Goal: Task Accomplishment & Management: Use online tool/utility

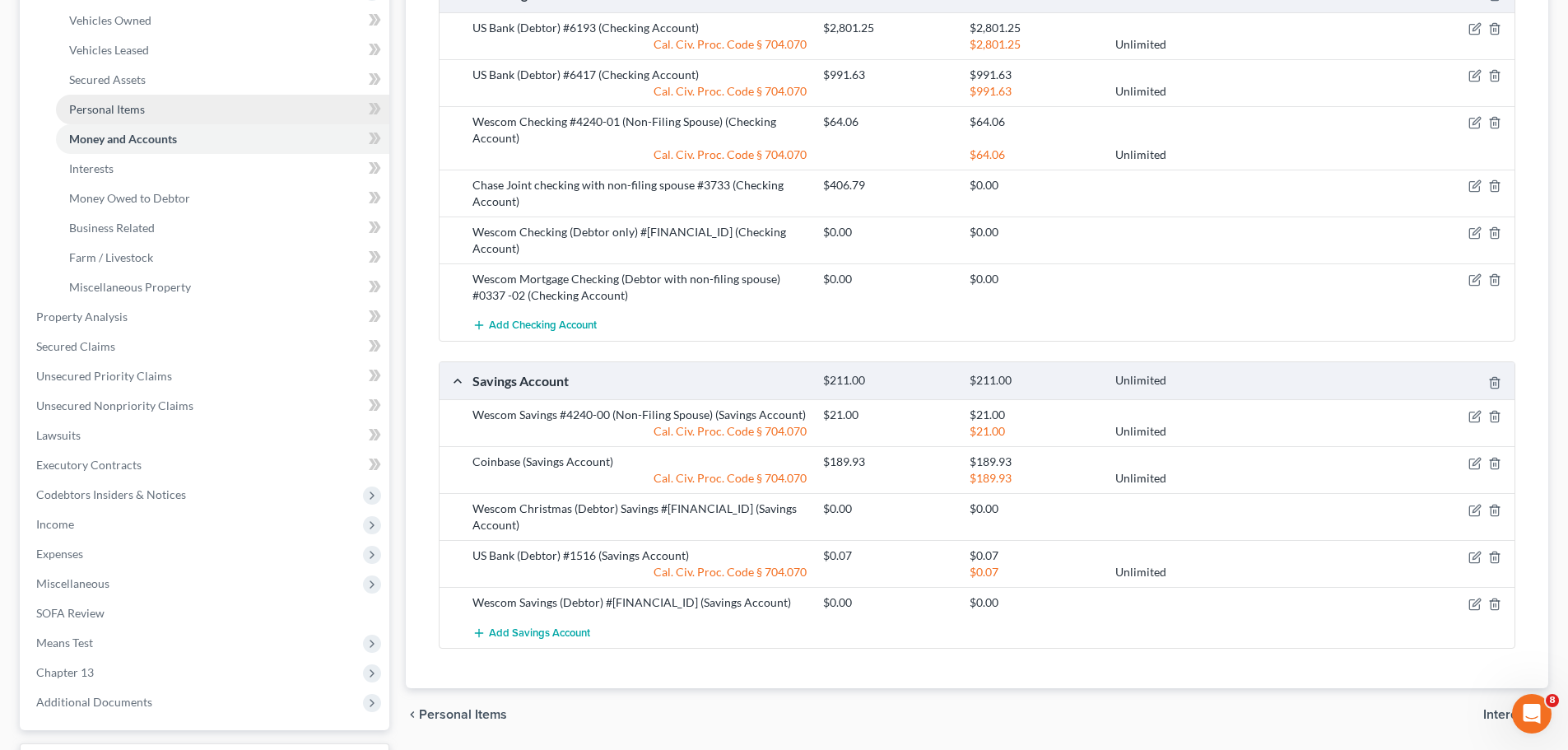
scroll to position [451, 0]
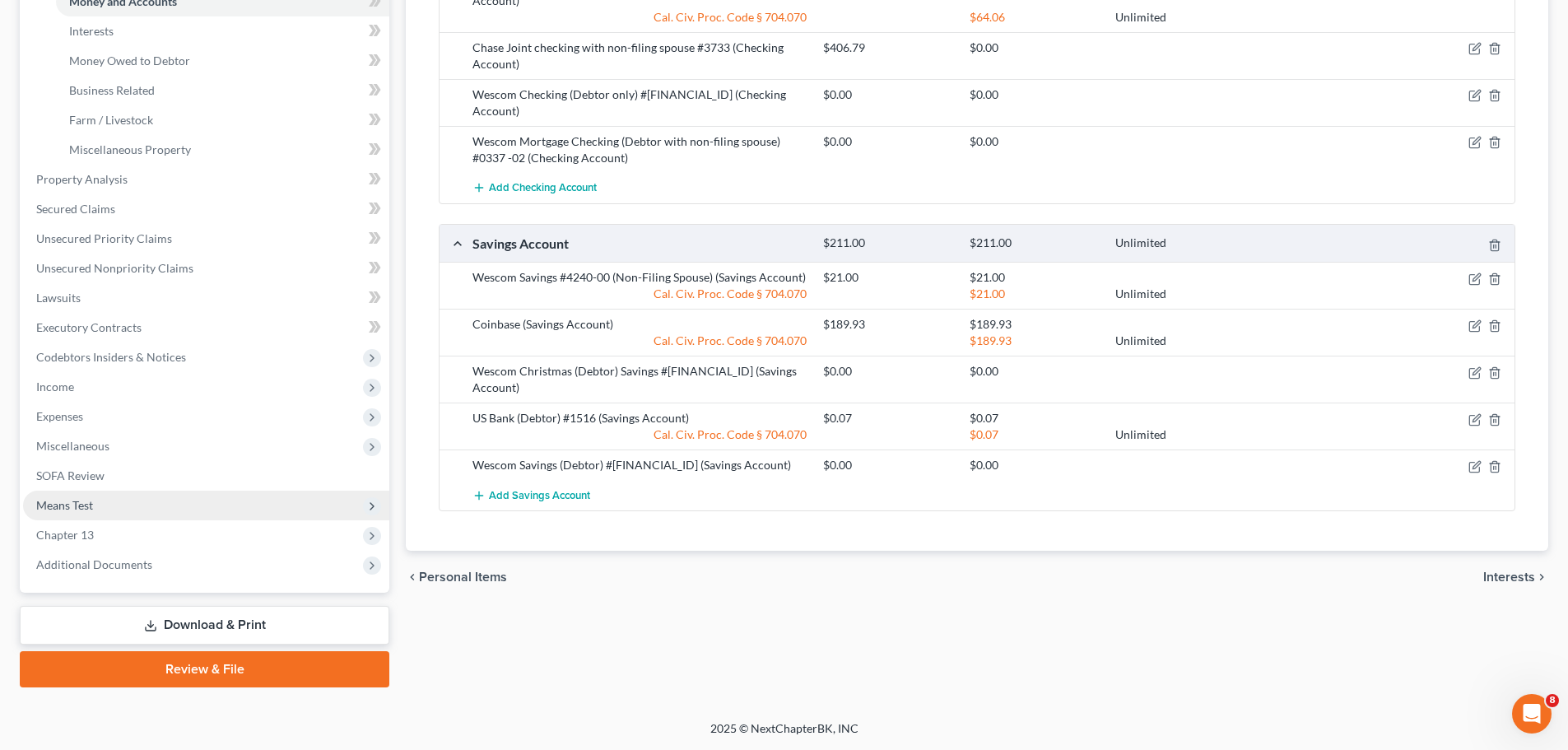
click at [257, 501] on span "Means Test" at bounding box center [206, 505] width 366 height 30
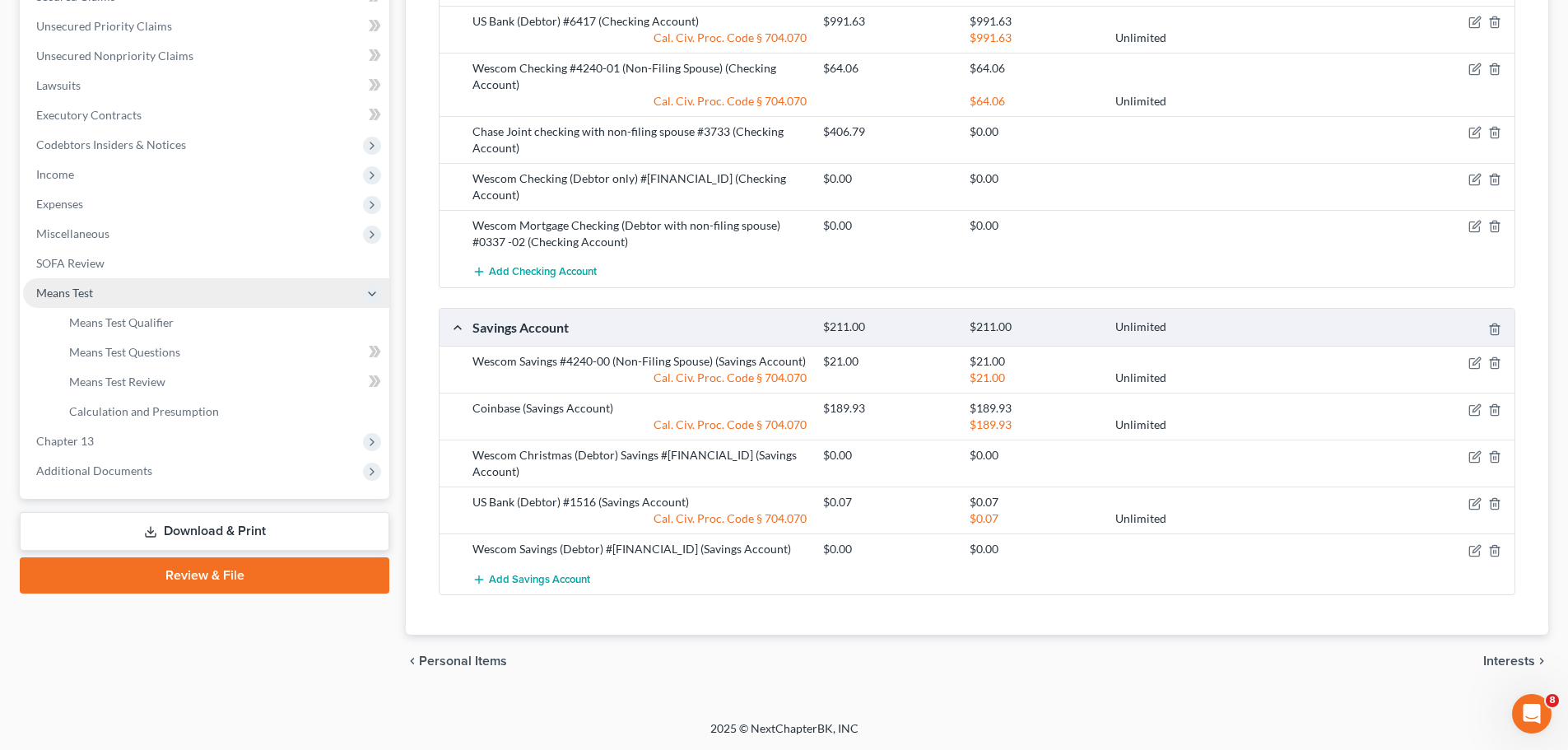
scroll to position [334, 0]
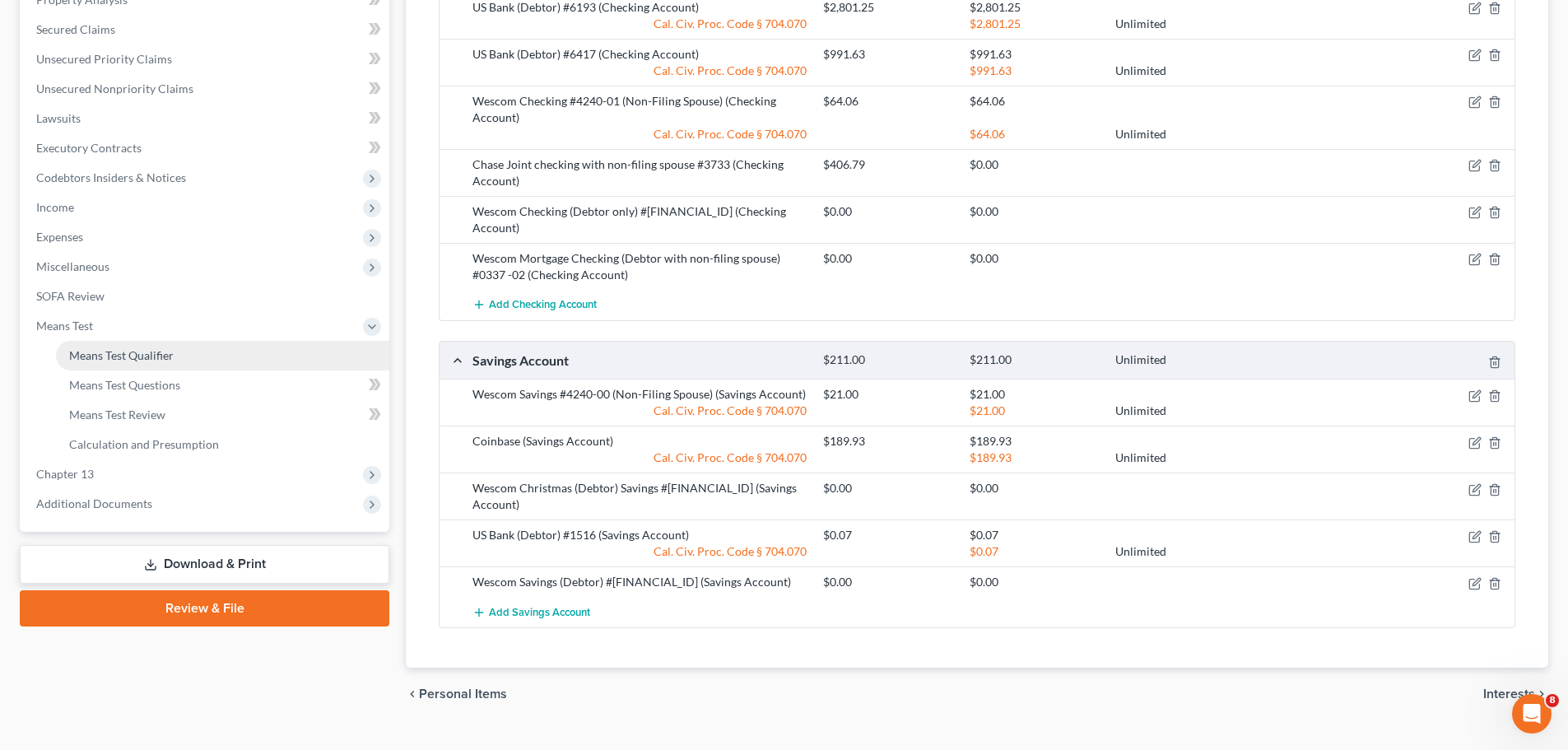
click at [204, 354] on ul "Case Dashboard Payments Invoices Payments Payments Credit Report Client Profile" at bounding box center [206, 177] width 366 height 682
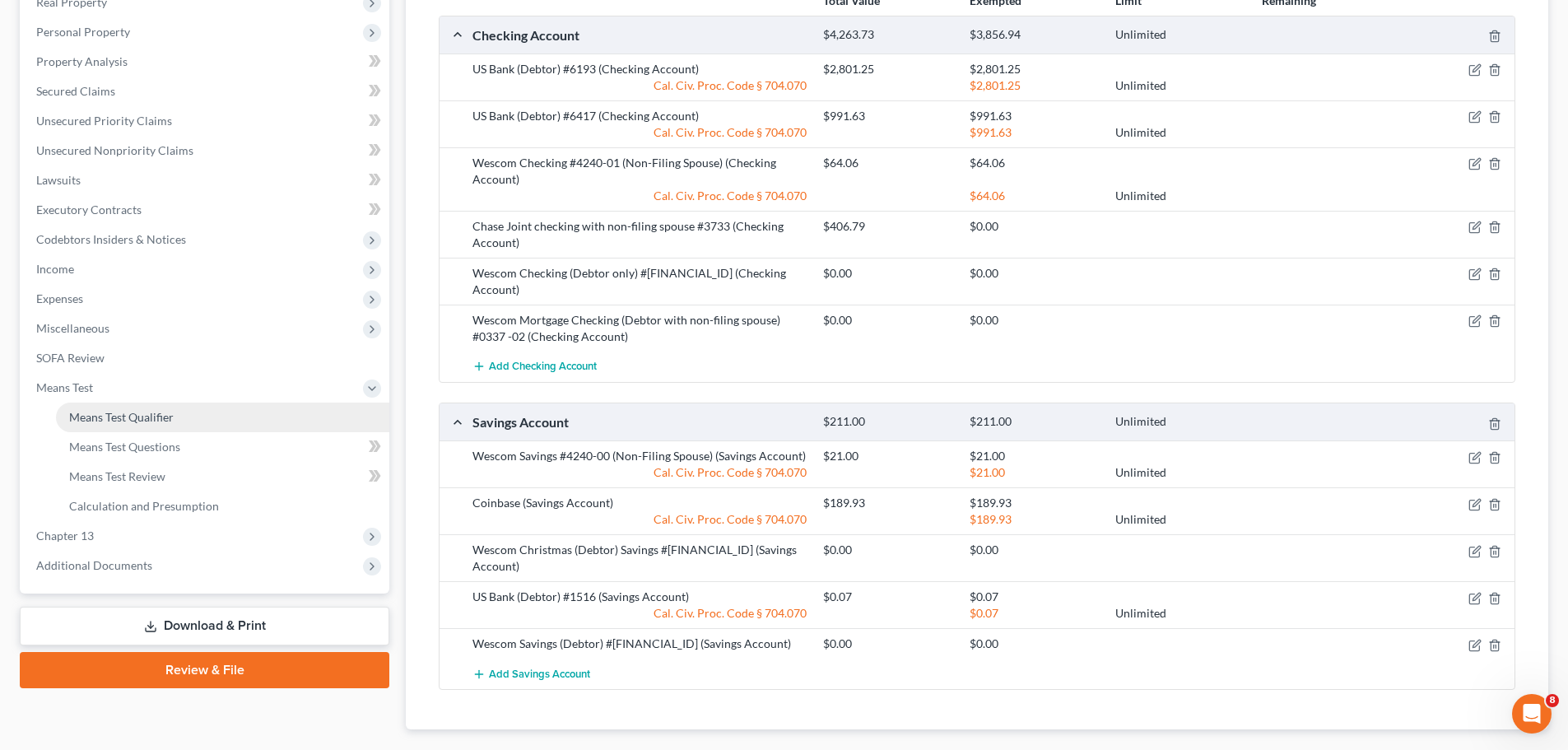
scroll to position [252, 0]
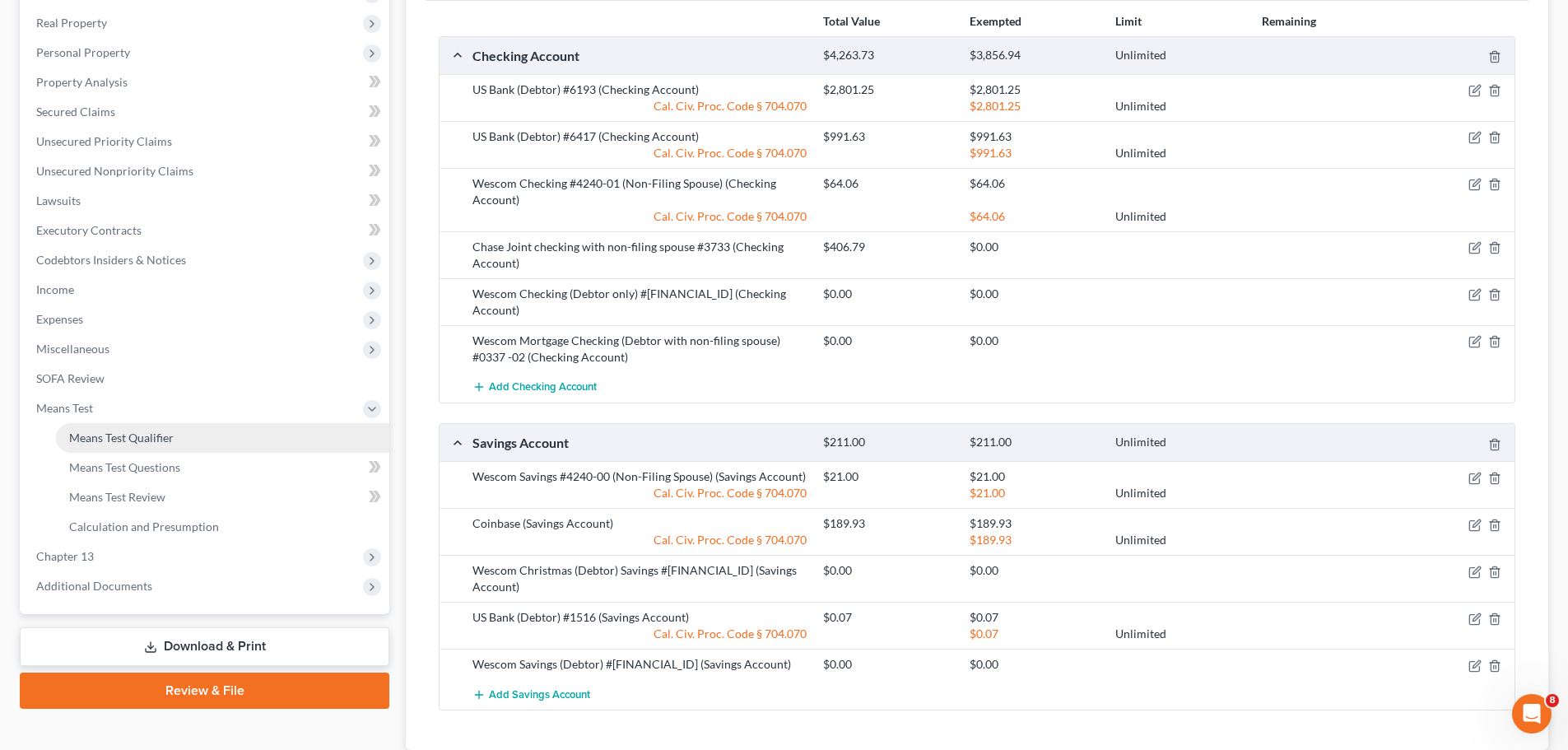
click at [210, 440] on link "Means Test Qualifier" at bounding box center [222, 438] width 334 height 30
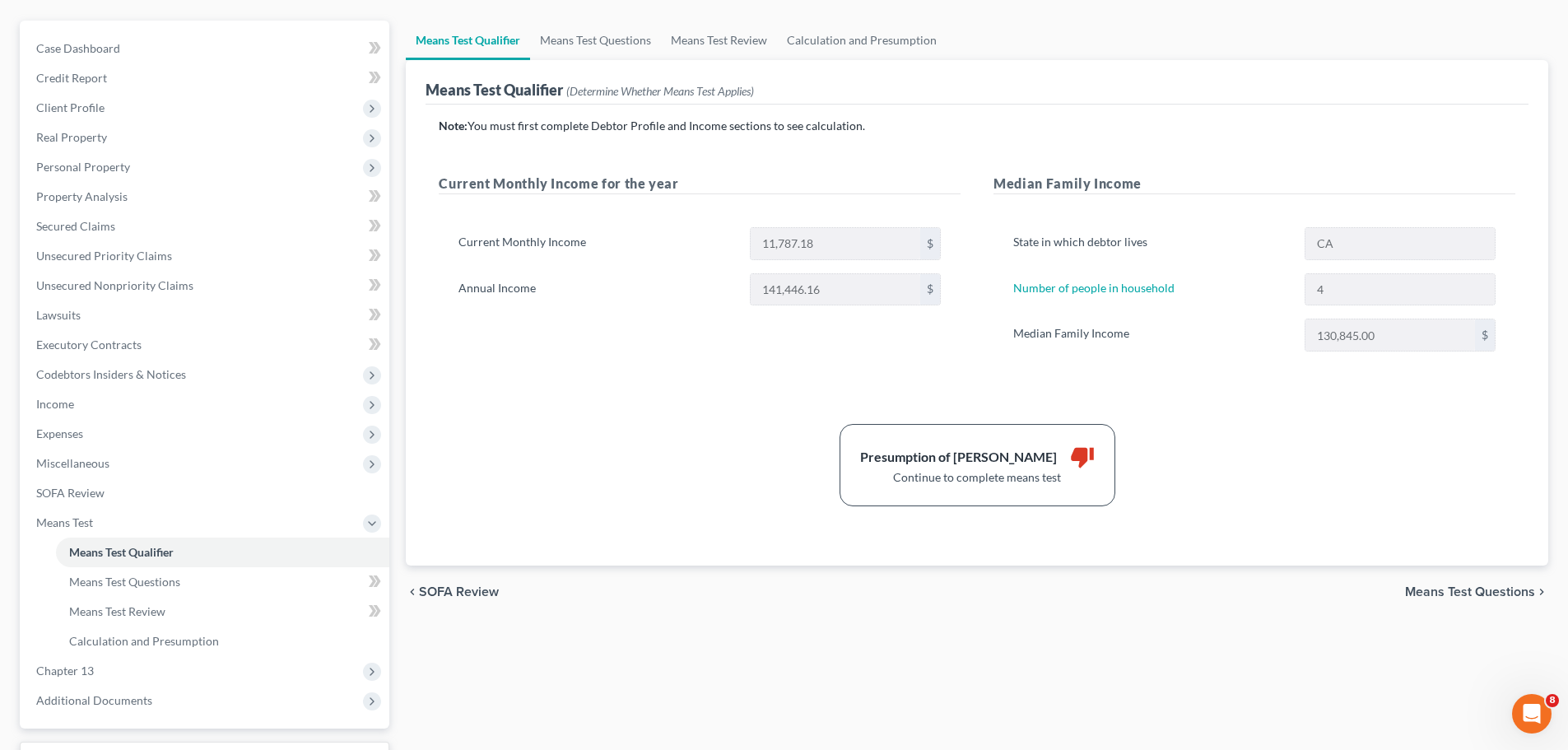
scroll to position [273, 0]
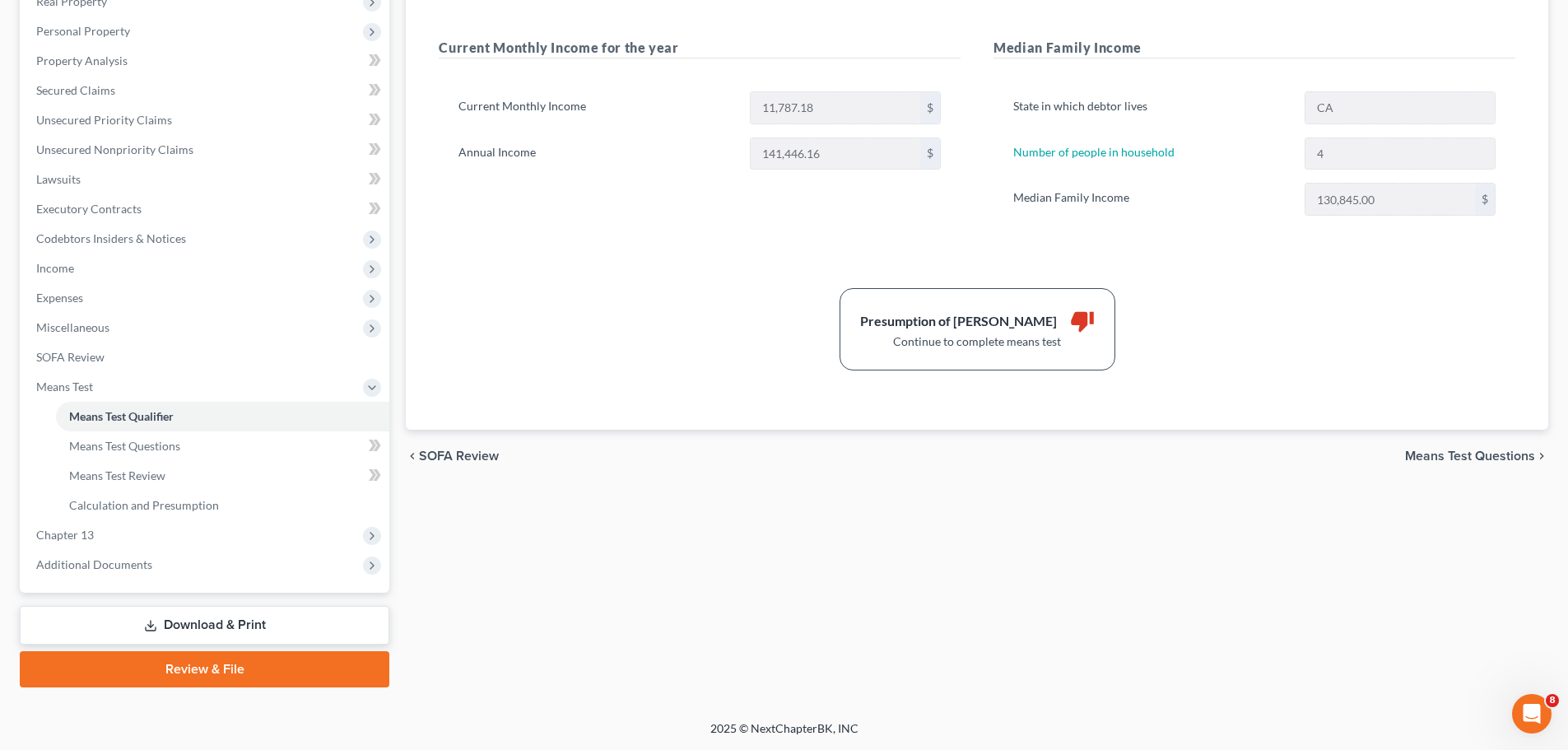
click at [1444, 459] on span "Means Test Questions" at bounding box center [1470, 456] width 130 height 13
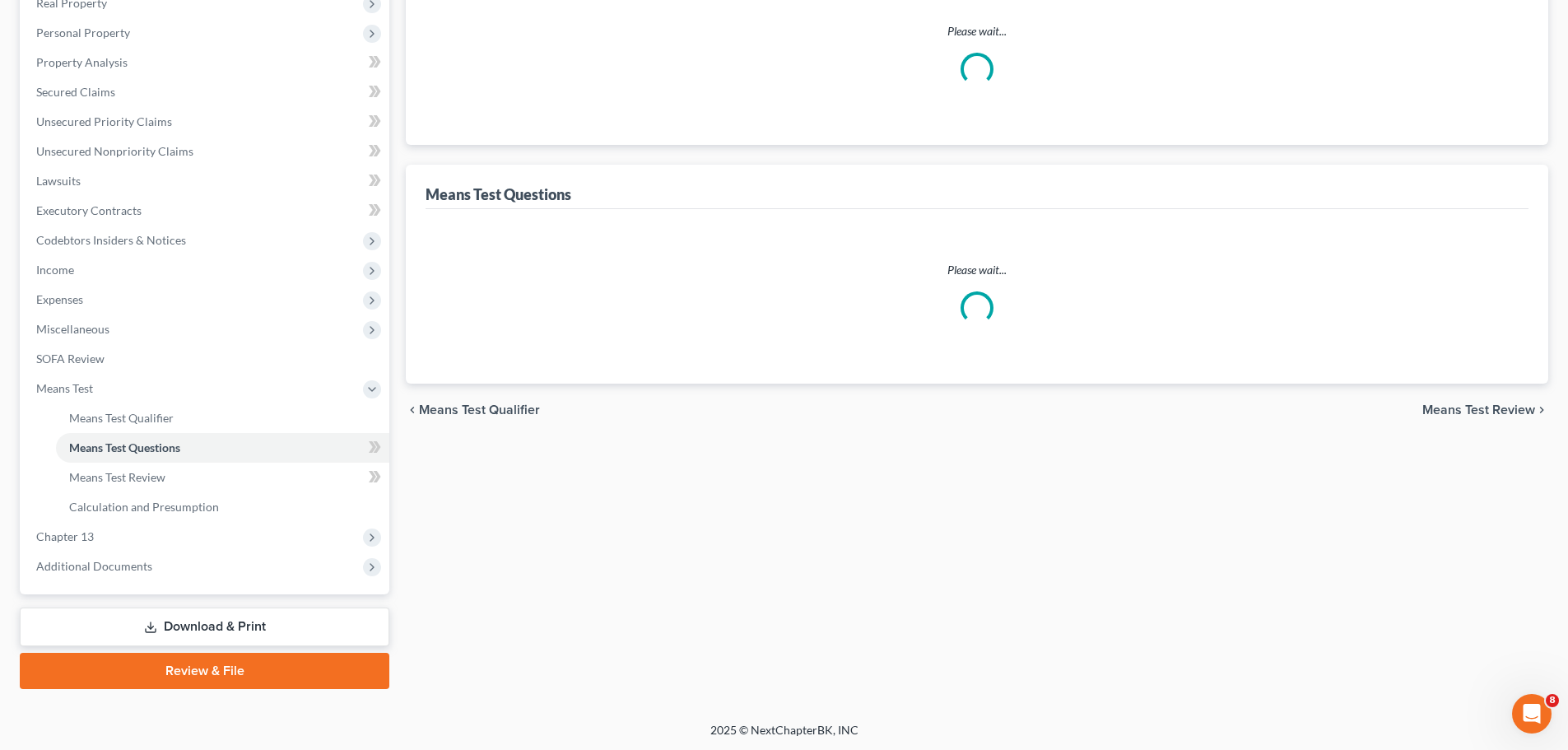
select select "2"
select select "60"
select select "2"
select select "60"
select select "1"
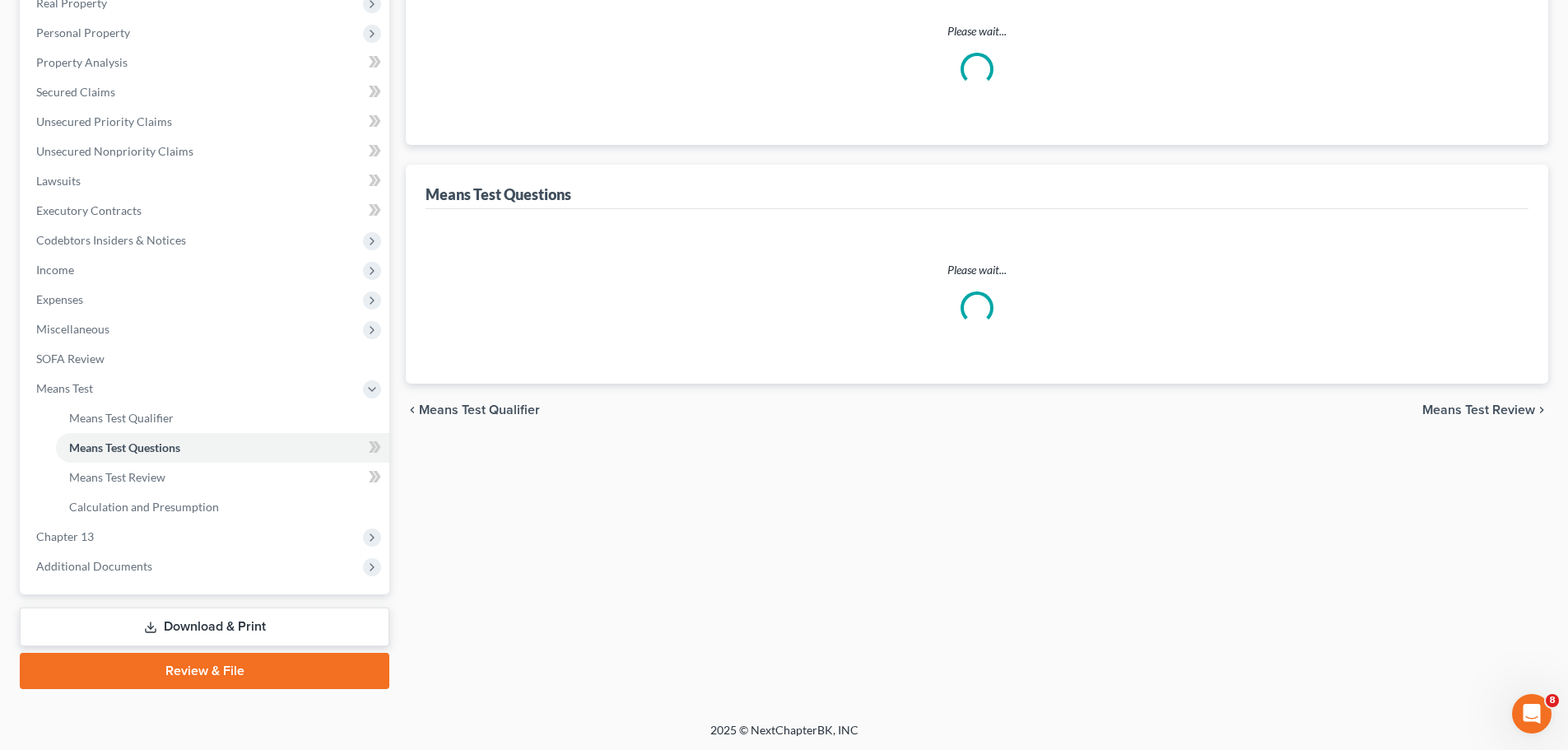
select select "60"
select select "0"
select select "60"
select select "4"
select select "2"
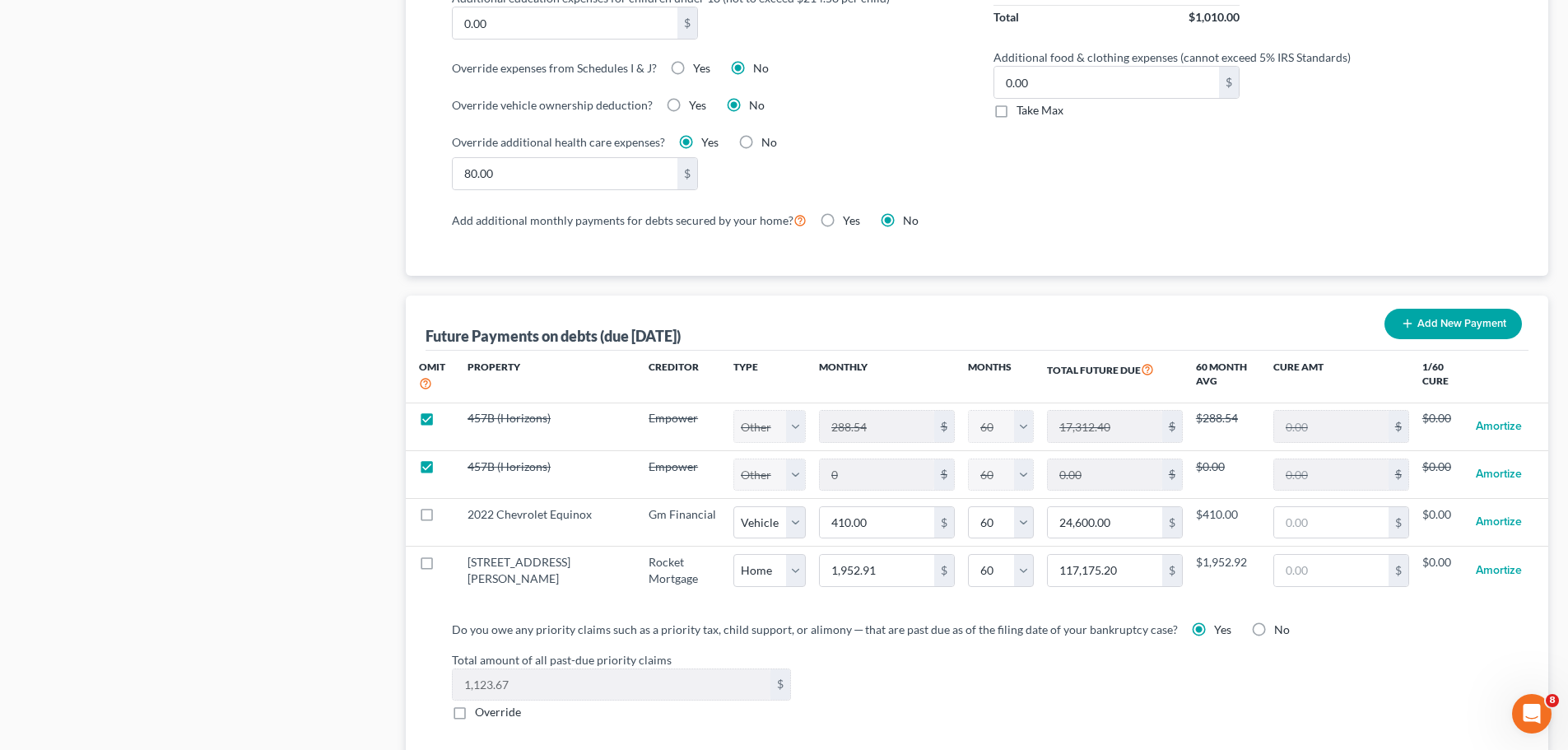
scroll to position [1681, 0]
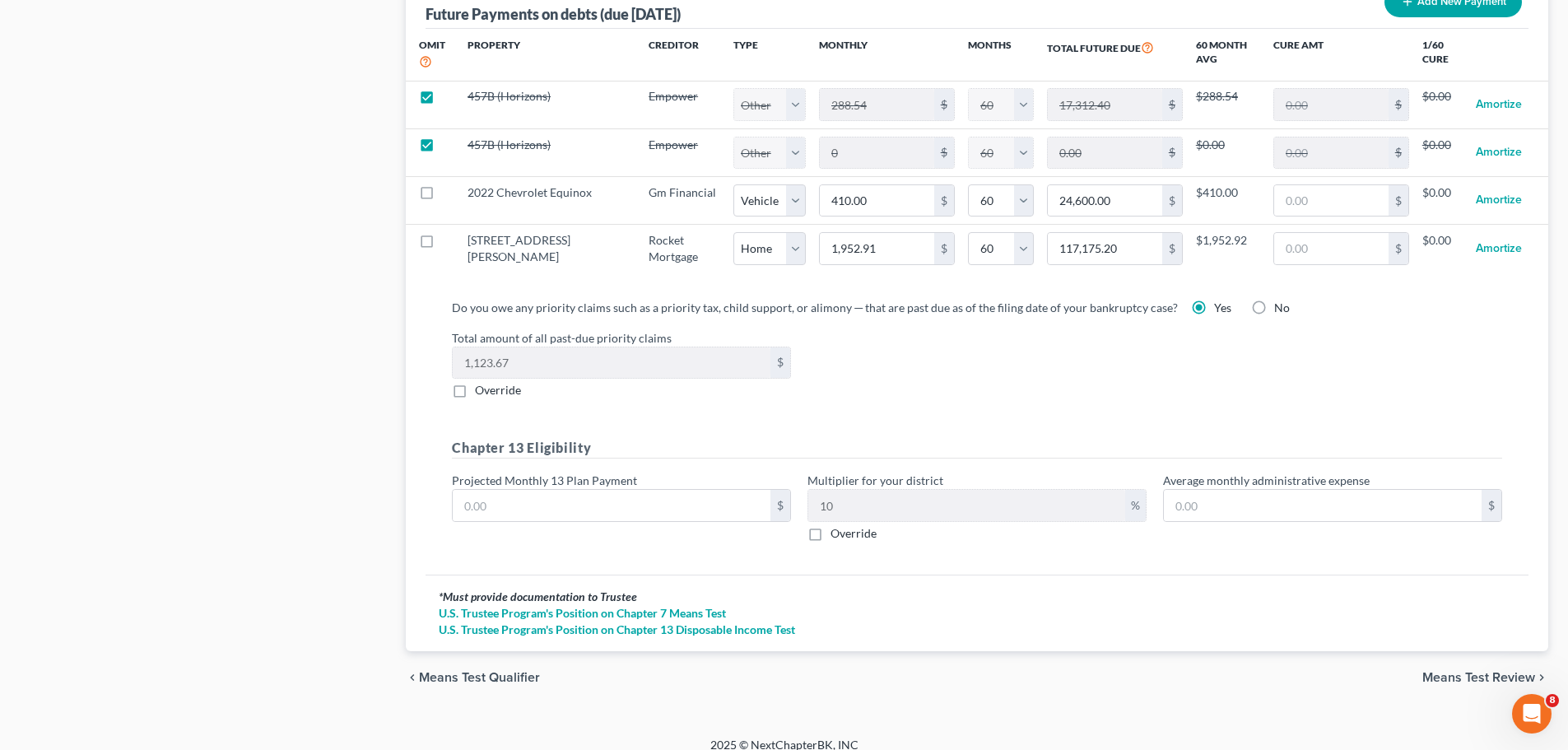
click at [1459, 671] on span "Means Test Review" at bounding box center [1478, 678] width 112 height 13
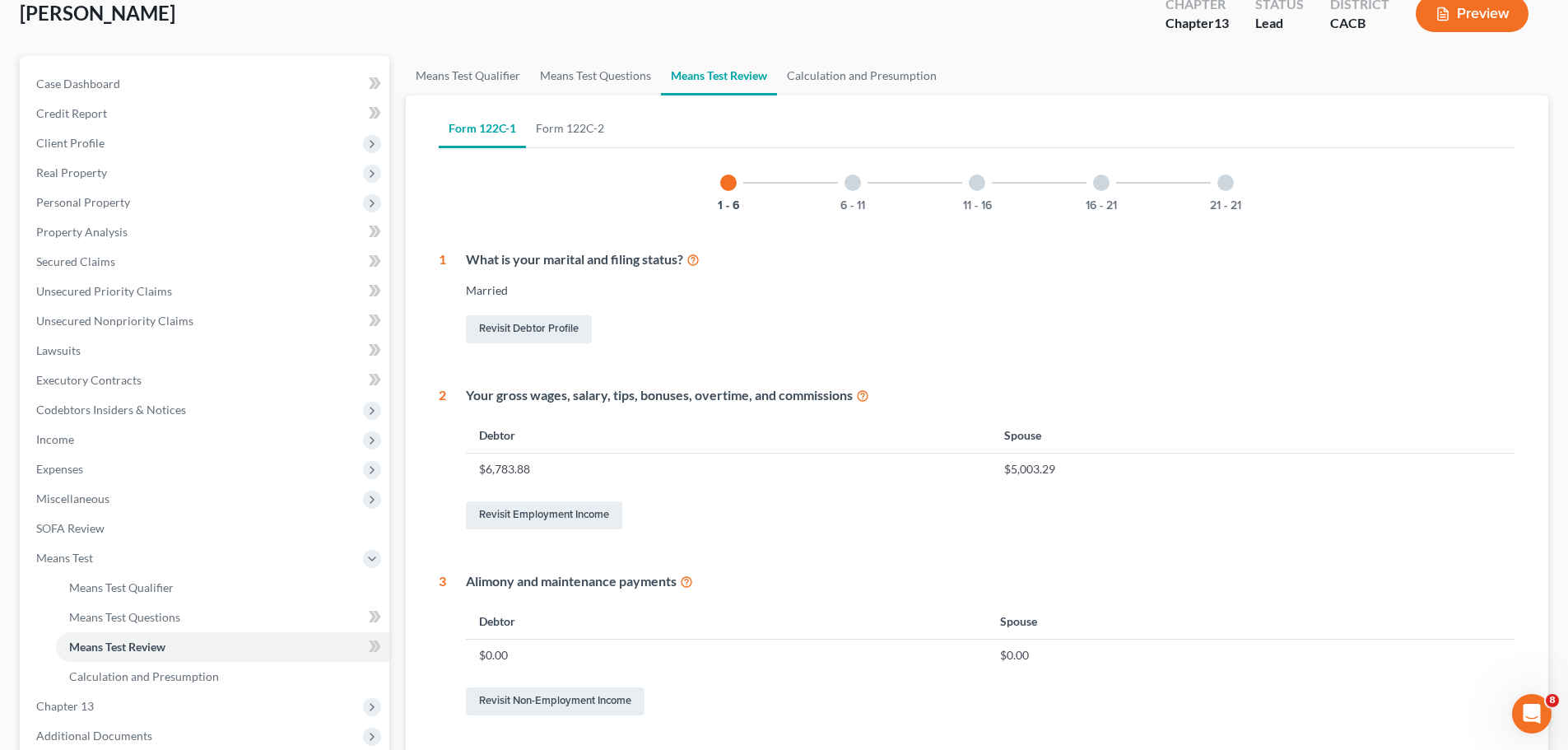
scroll to position [72, 0]
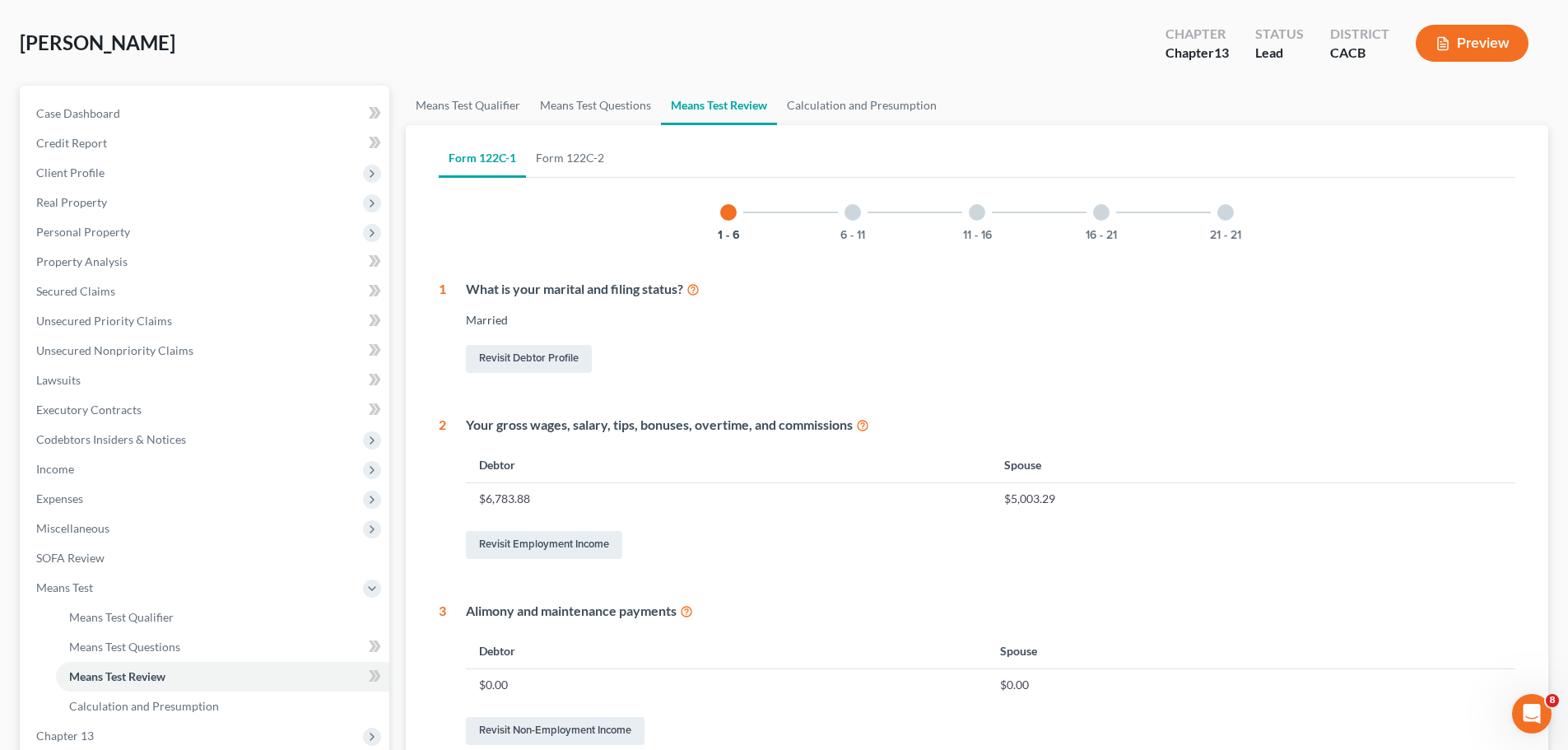
click at [847, 211] on div at bounding box center [853, 212] width 17 height 17
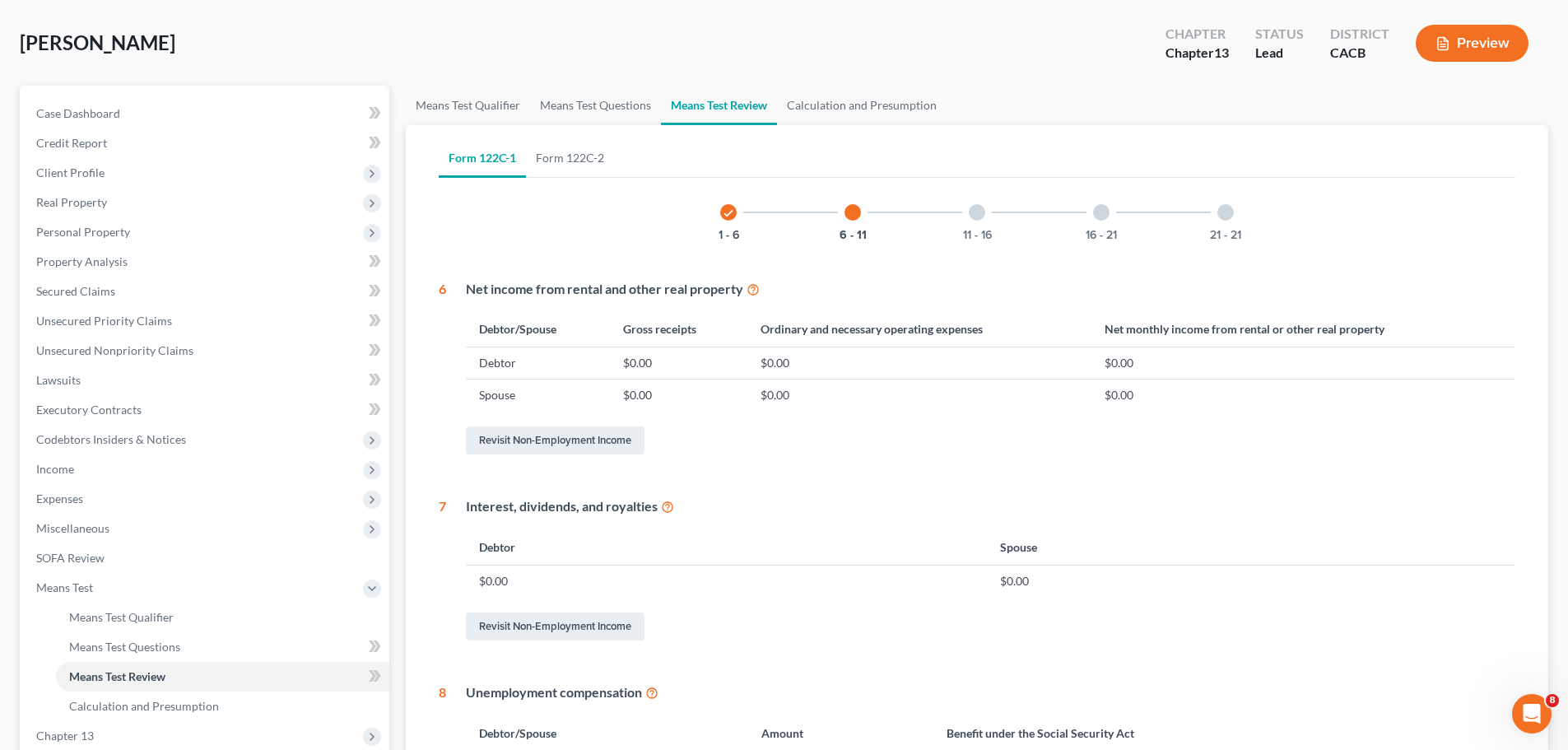
click at [977, 209] on div at bounding box center [977, 212] width 17 height 17
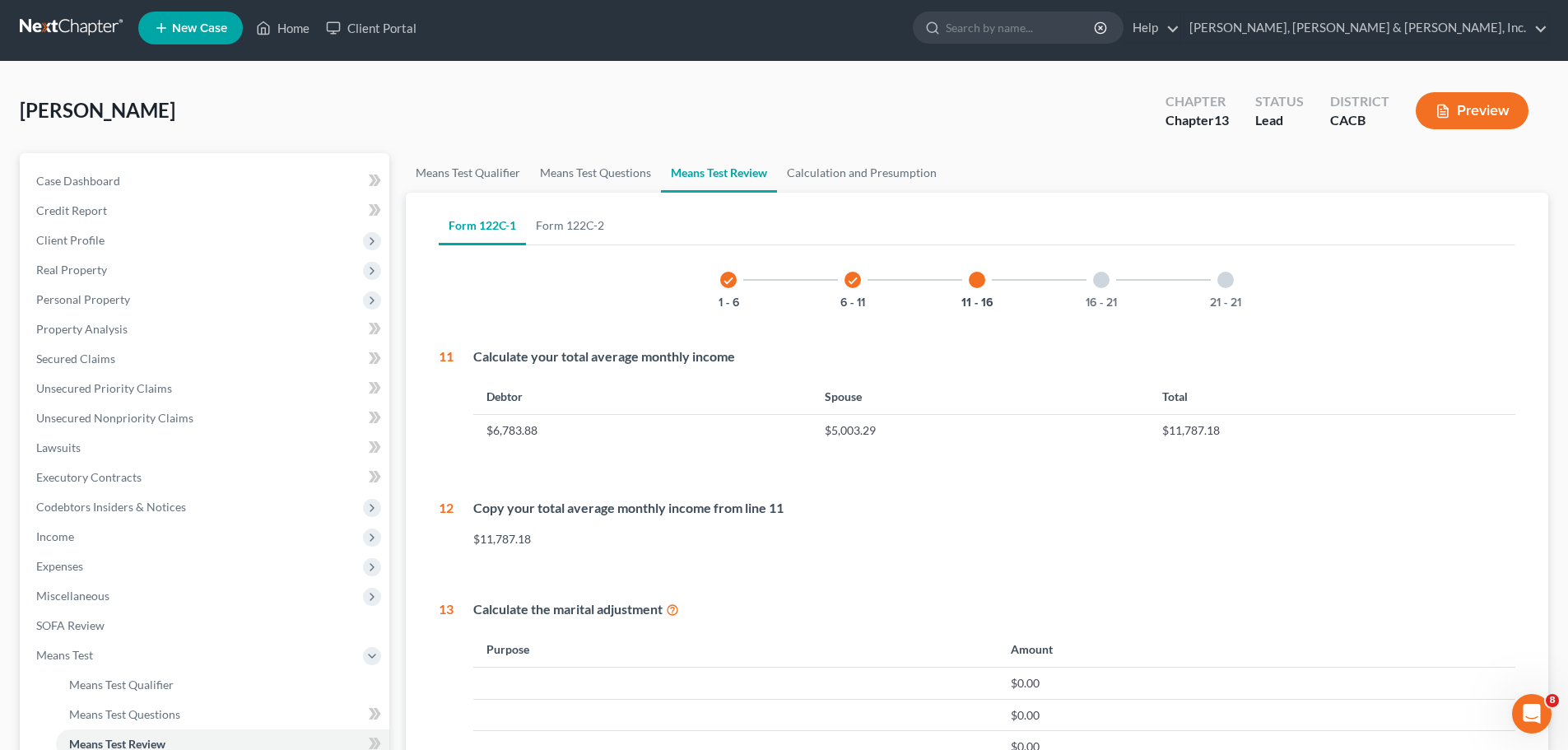
scroll to position [0, 0]
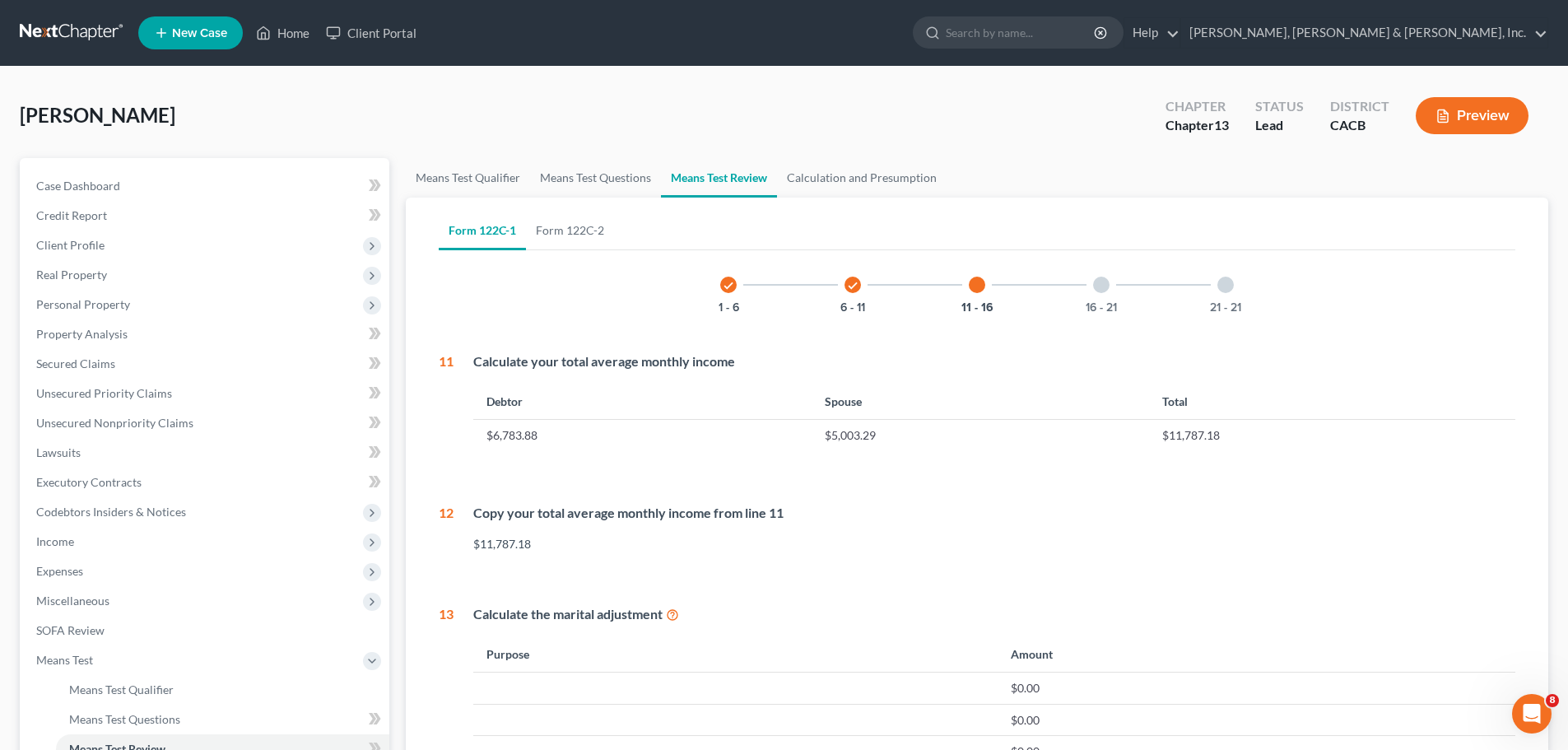
click at [1098, 282] on div at bounding box center [1101, 285] width 17 height 17
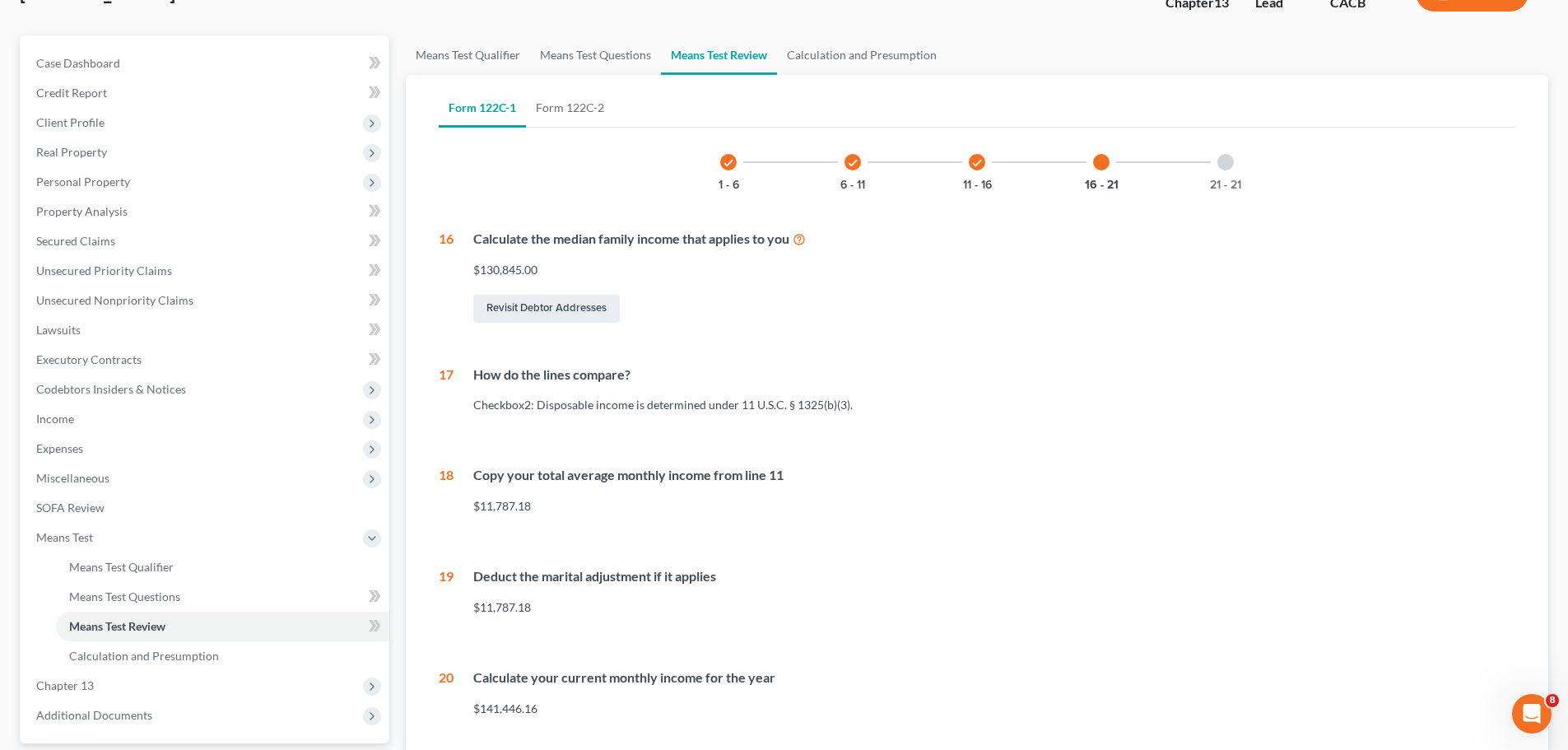
scroll to position [112, 0]
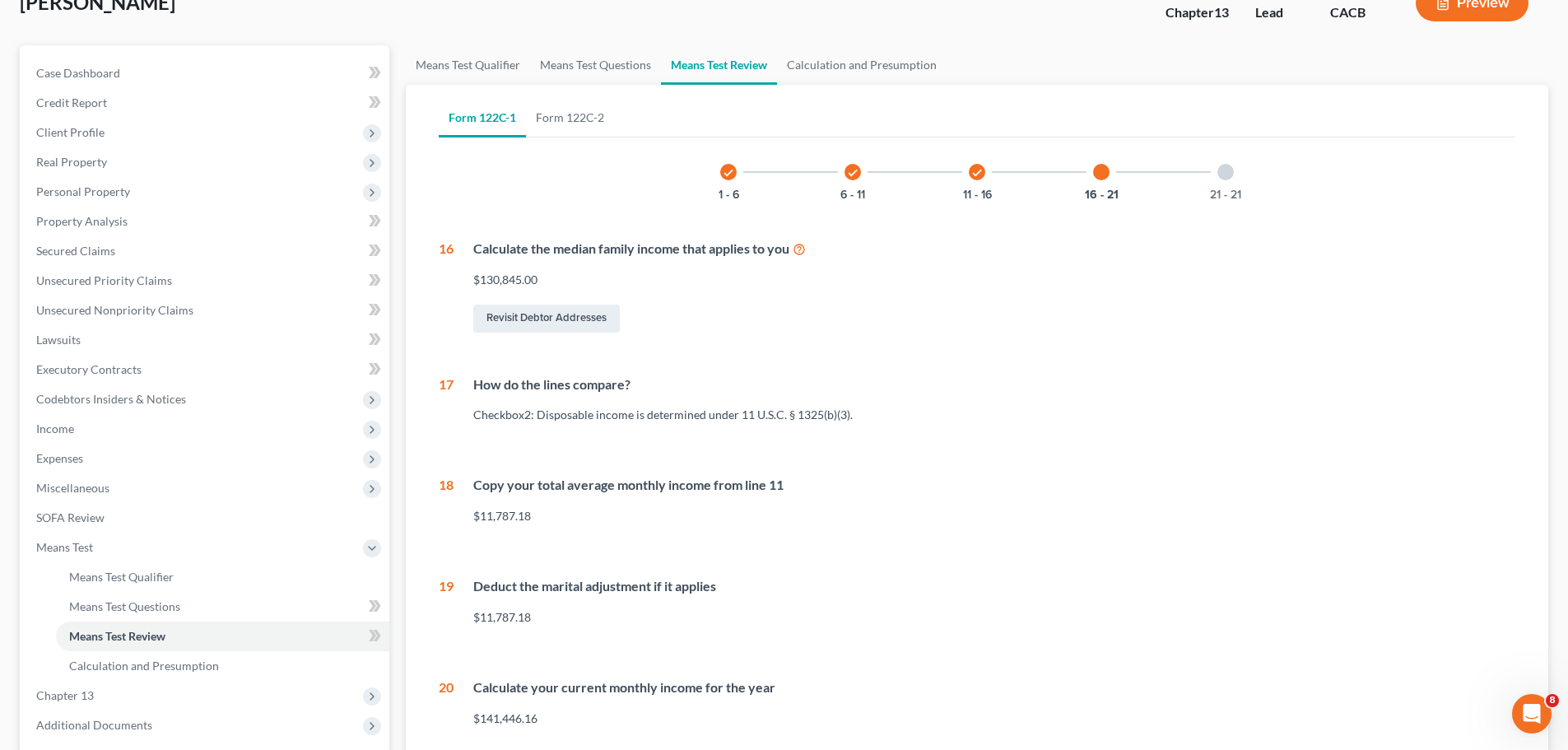
click at [1230, 170] on div at bounding box center [1226, 172] width 17 height 17
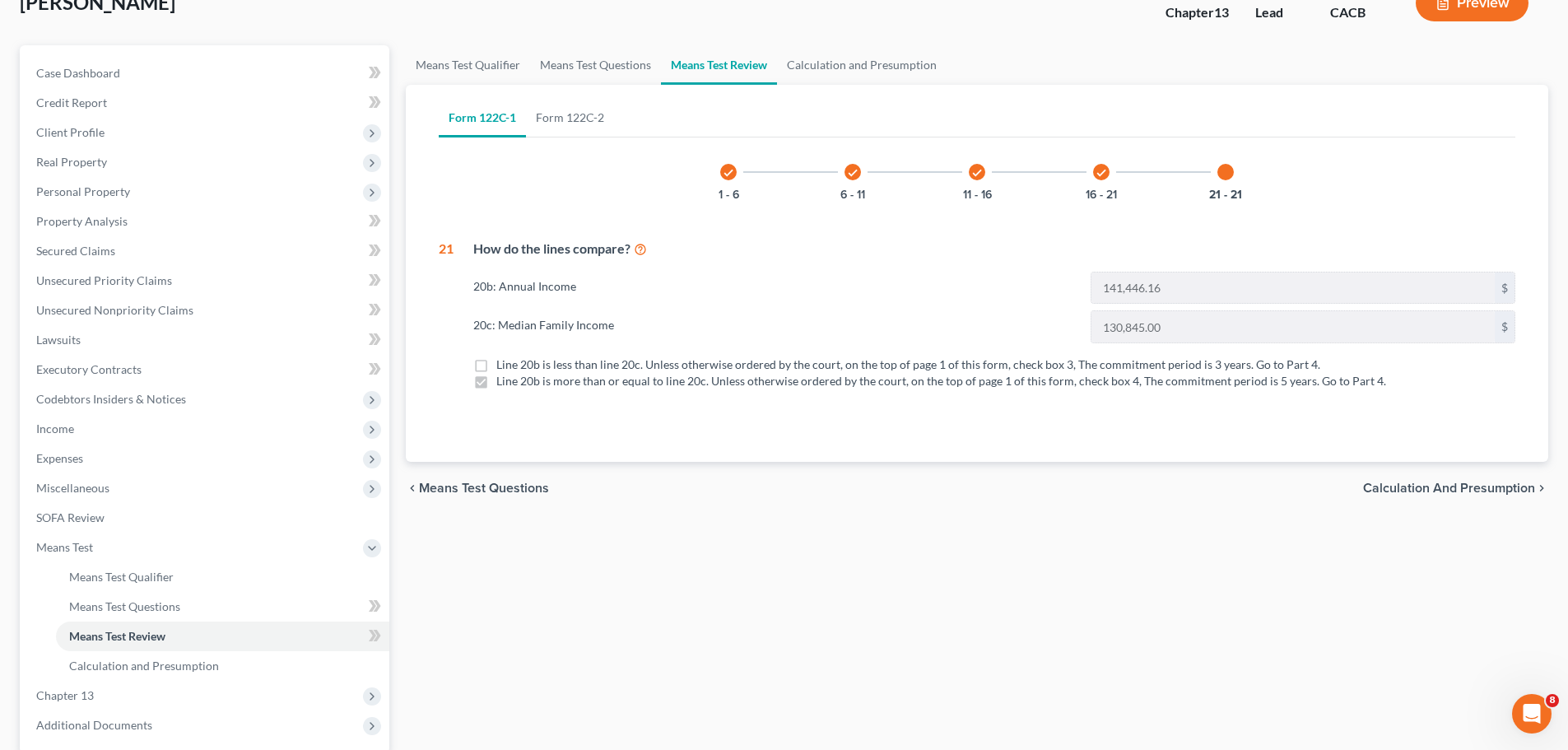
click at [1389, 484] on span "Calculation and Presumption" at bounding box center [1449, 489] width 172 height 13
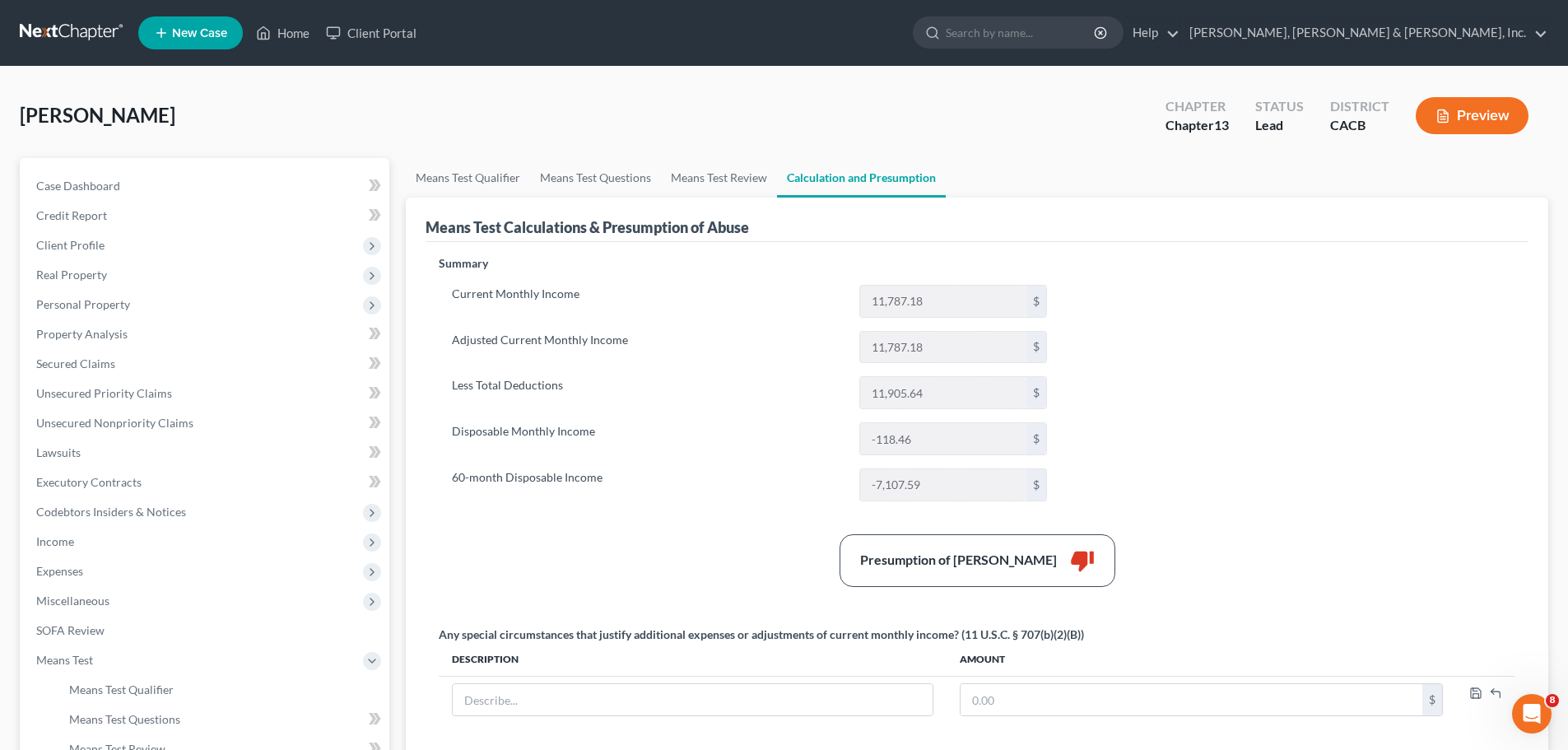
click at [1478, 117] on button "Preview" at bounding box center [1471, 116] width 112 height 37
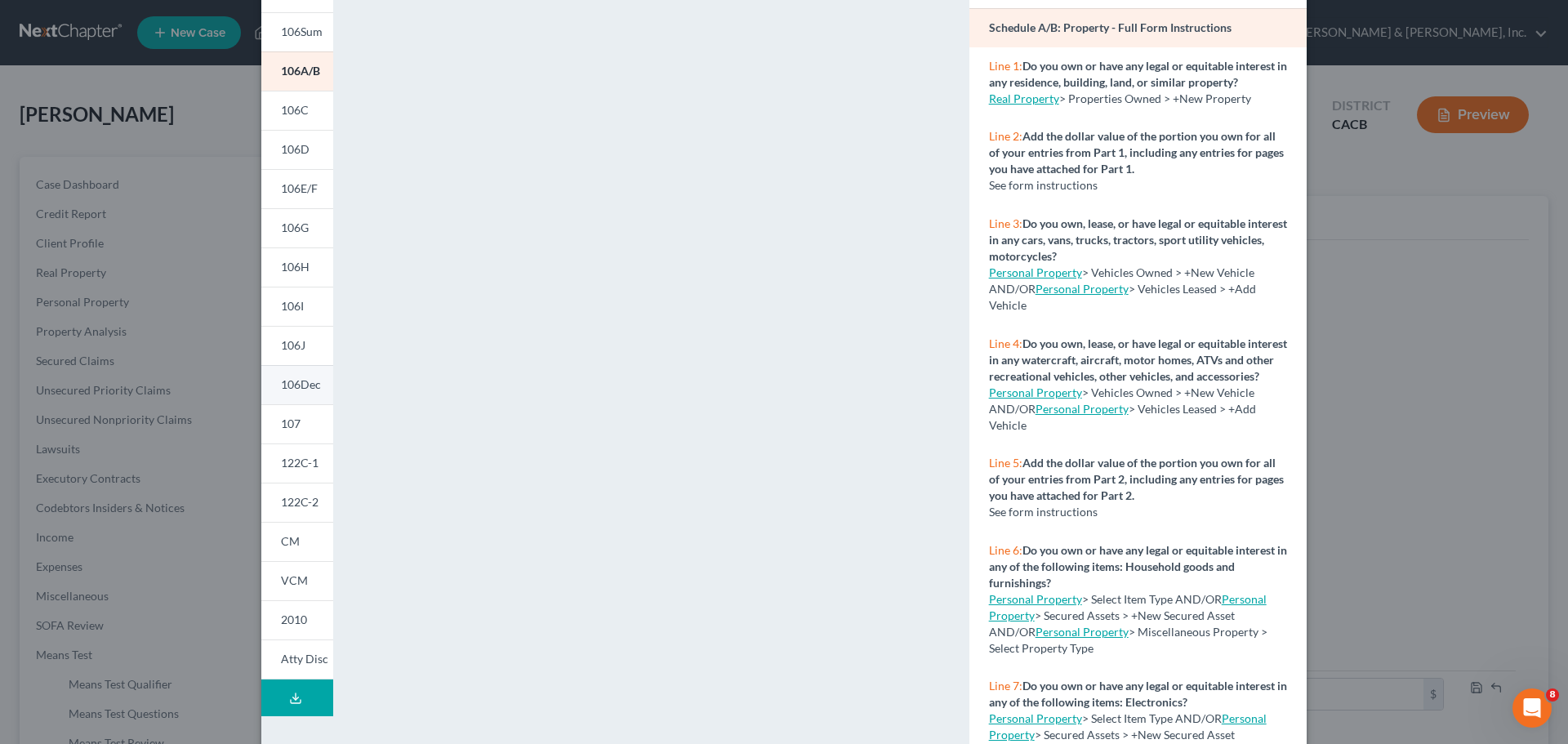
scroll to position [178, 0]
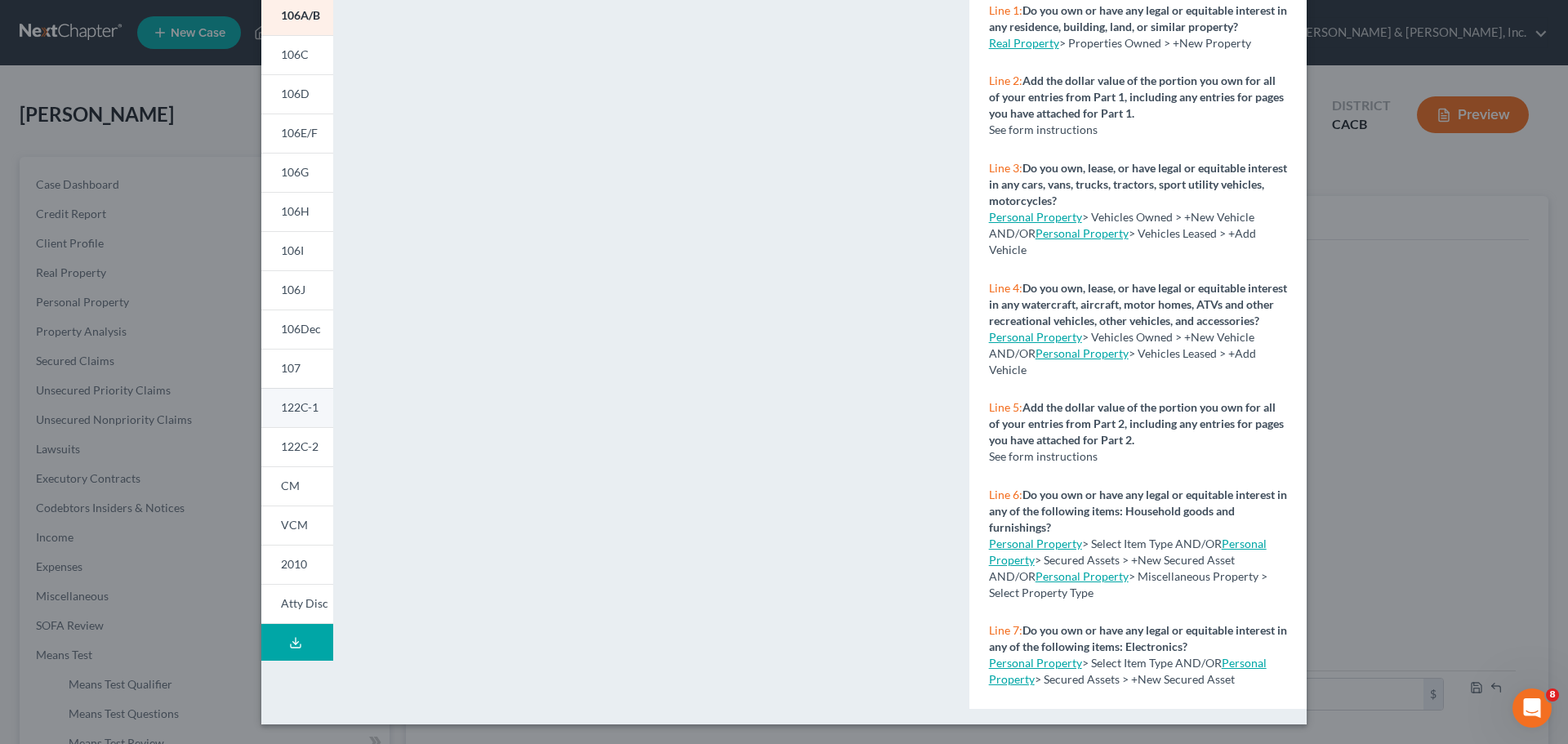
click at [300, 408] on span "122C-1" at bounding box center [299, 407] width 37 height 14
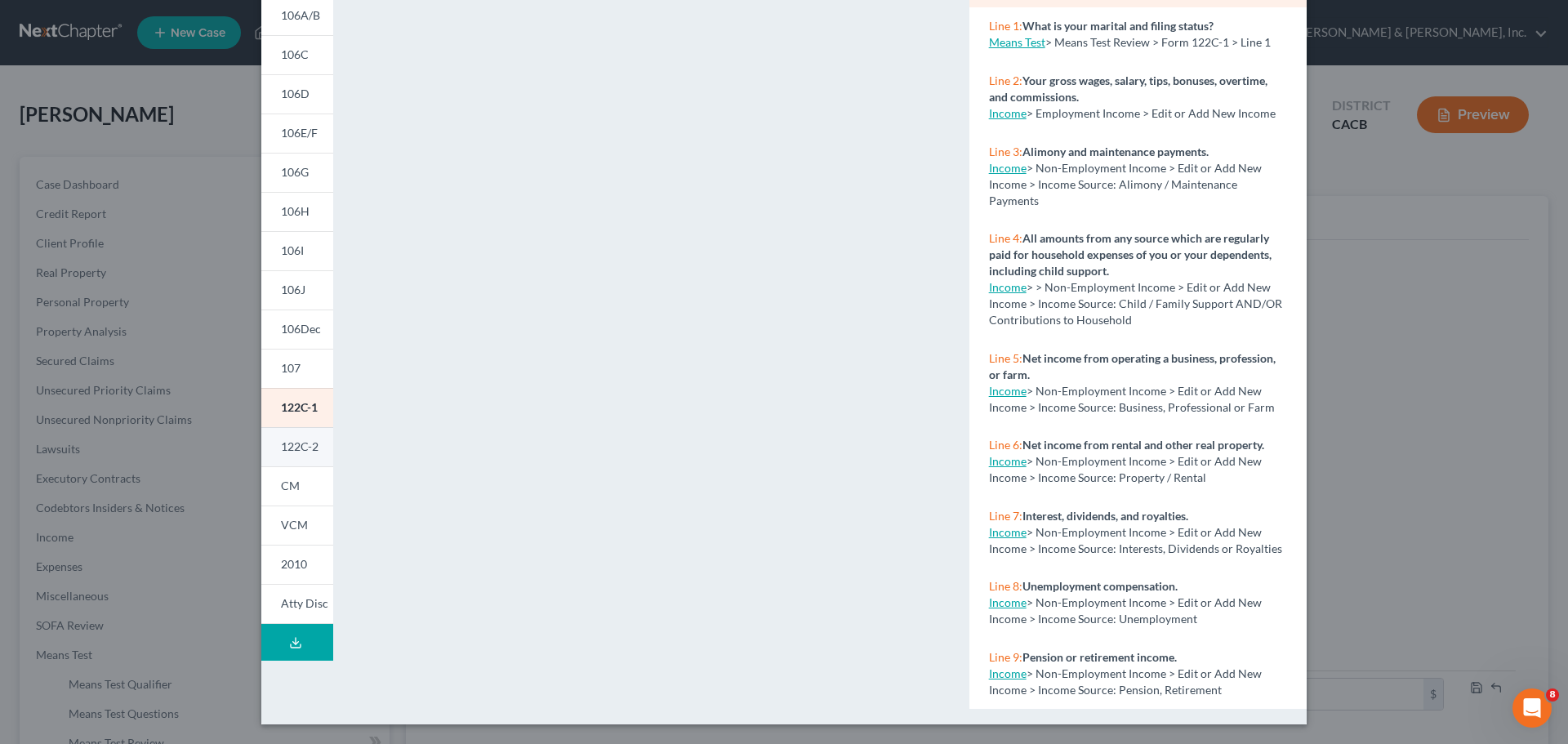
click at [301, 448] on span "122C-2" at bounding box center [299, 446] width 37 height 14
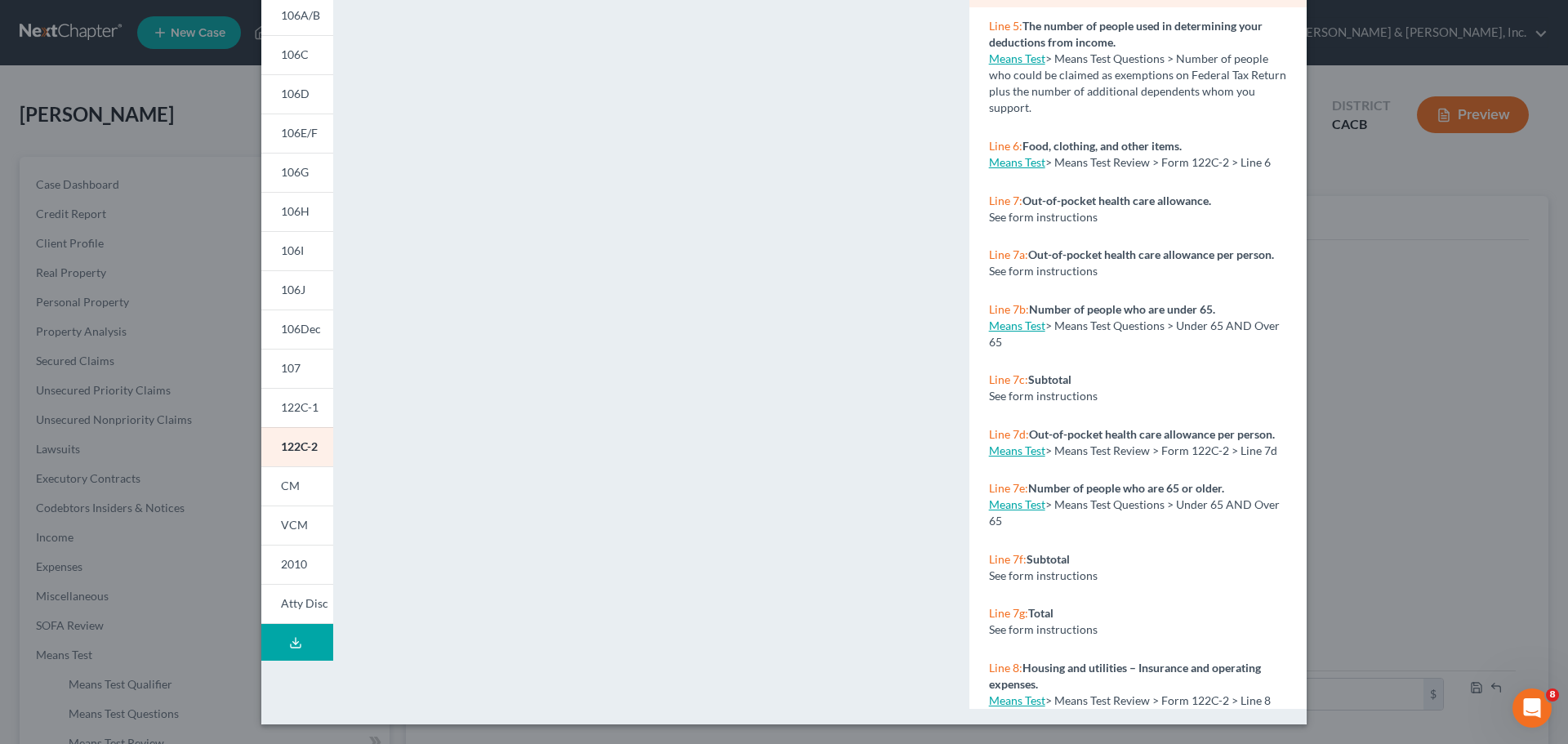
drag, startPoint x: 1378, startPoint y: 306, endPoint x: 476, endPoint y: 743, distance: 1002.3
click at [1379, 306] on div "Petition Preview Chapter 13 Calculation of Your Disposable Income × 101 106Sum …" at bounding box center [784, 372] width 1568 height 744
